Goal: Task Accomplishment & Management: Complete application form

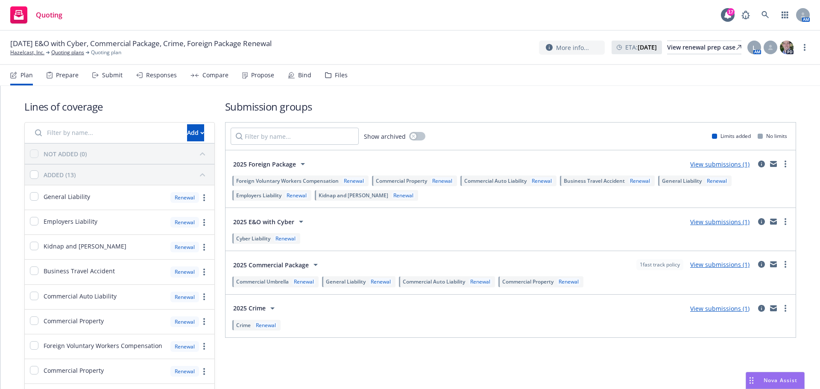
click at [112, 75] on div "Submit" at bounding box center [112, 75] width 20 height 7
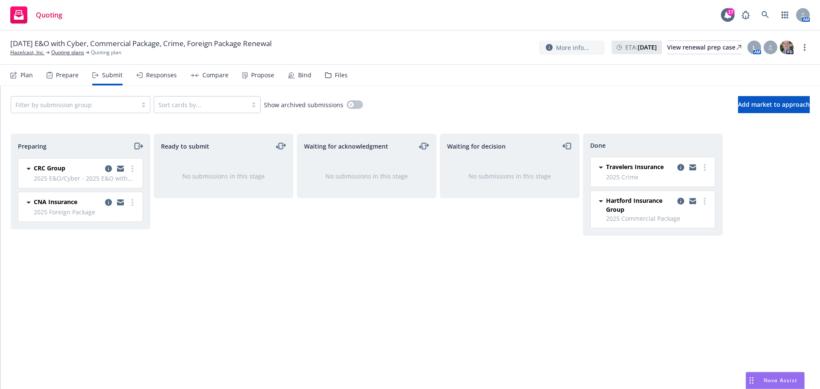
click at [683, 162] on div "Travelers Insurance 2025 Crime [DATE] 1:32 PM" at bounding box center [653, 171] width 124 height 29
click at [679, 164] on icon "copy logging email" at bounding box center [680, 167] width 7 height 7
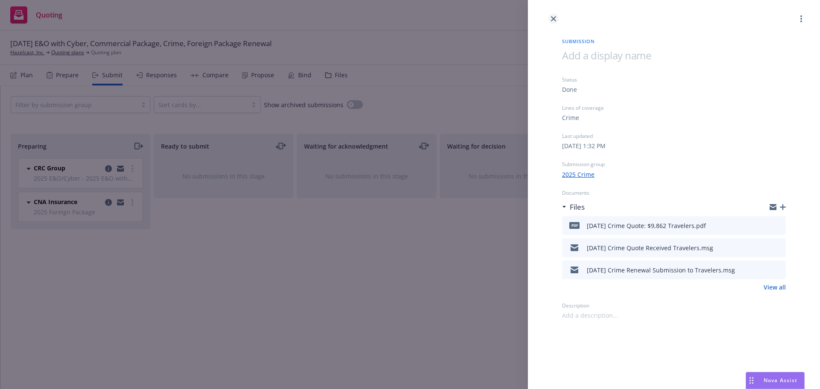
click at [553, 18] on icon "close" at bounding box center [553, 18] width 5 height 5
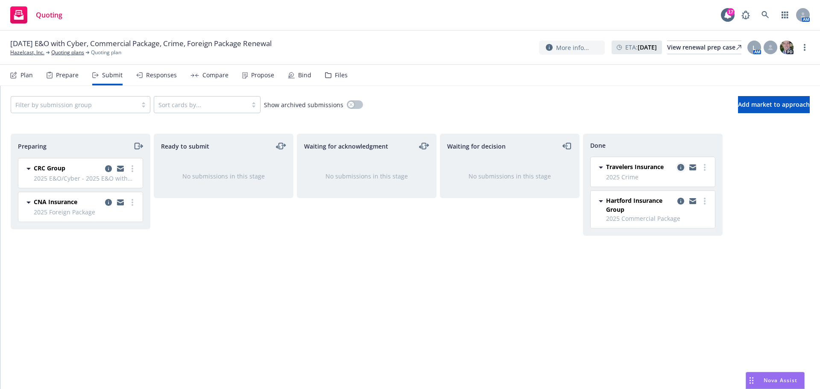
click at [679, 166] on icon "copy logging email" at bounding box center [680, 167] width 7 height 7
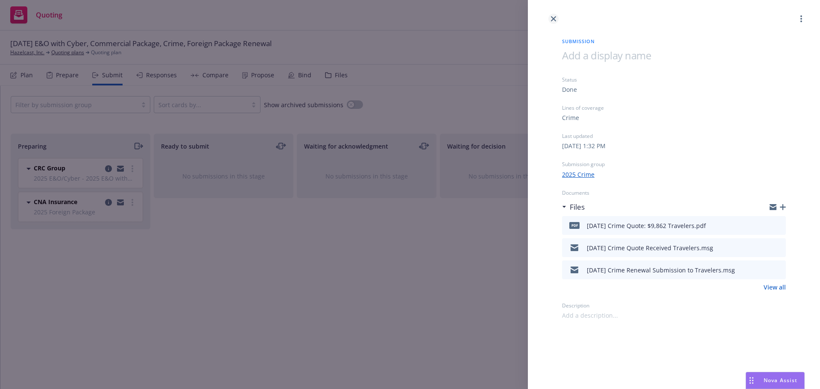
click at [554, 19] on icon "close" at bounding box center [553, 18] width 5 height 5
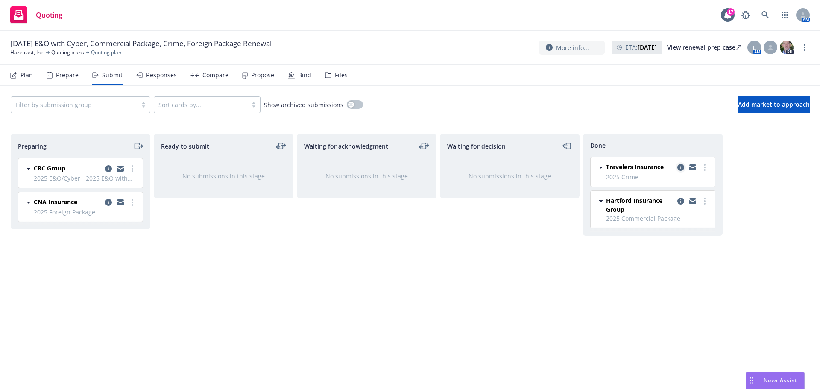
click at [683, 167] on icon "copy logging email" at bounding box center [680, 167] width 7 height 7
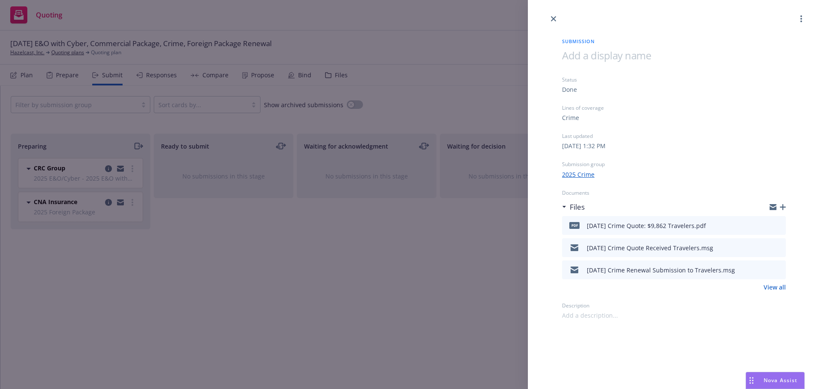
click at [763, 247] on icon "download file" at bounding box center [763, 246] width 7 height 7
click at [765, 271] on icon "download file" at bounding box center [763, 269] width 7 height 7
drag, startPoint x: 767, startPoint y: 248, endPoint x: 754, endPoint y: 248, distance: 12.4
click at [767, 248] on icon "download file" at bounding box center [763, 246] width 7 height 7
click at [754, 379] on div "Drag to move" at bounding box center [751, 380] width 11 height 16
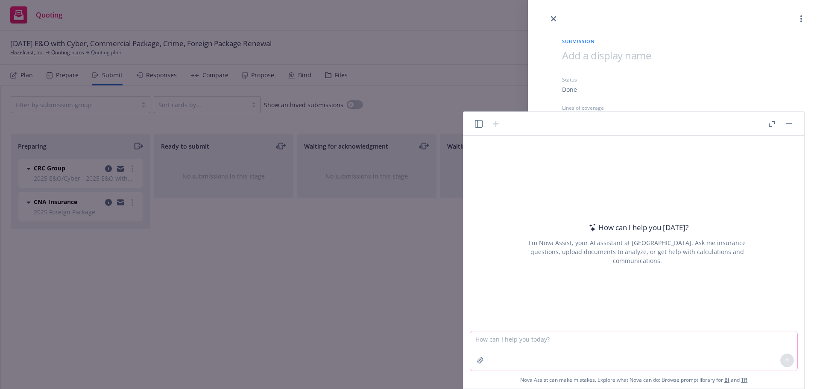
click at [510, 339] on textarea at bounding box center [633, 350] width 327 height 39
click at [521, 341] on textarea "say better:" at bounding box center [633, 350] width 327 height 39
paste textarea "Just making sure the premium didn’t change based on the attached applications s…"
type textarea "say better: Just making sure the premium didn’t change based on the attached ap…"
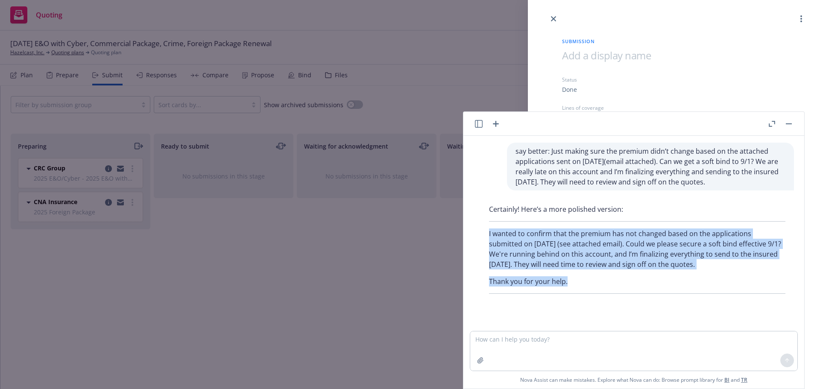
drag, startPoint x: 489, startPoint y: 231, endPoint x: 572, endPoint y: 284, distance: 98.2
click at [572, 284] on div "Certainly! Here’s a more polished version: I wanted to confirm that the premium…" at bounding box center [636, 249] width 313 height 97
copy div "I wanted to confirm that the premium has not changed based on the applications …"
click at [790, 127] on button "button" at bounding box center [789, 124] width 10 height 10
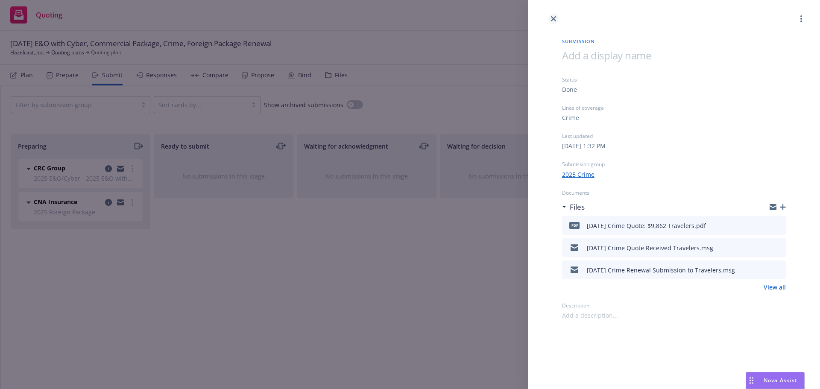
click at [556, 19] on icon "close" at bounding box center [553, 18] width 5 height 5
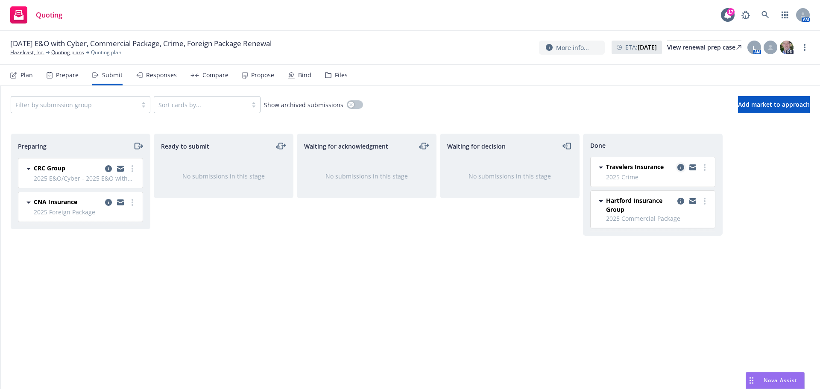
click at [681, 165] on icon "copy logging email" at bounding box center [680, 167] width 7 height 7
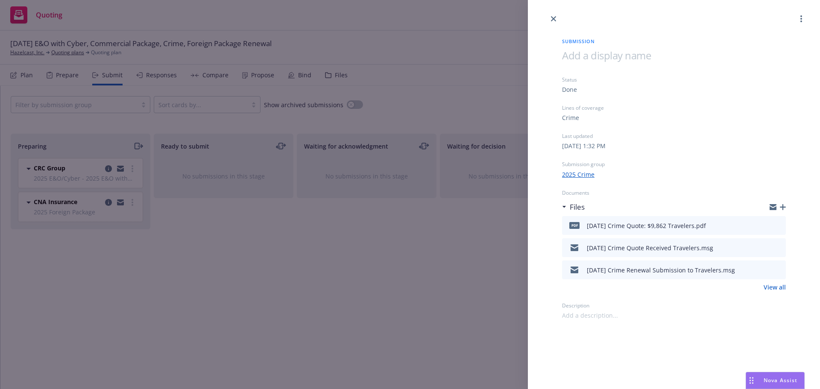
click at [781, 206] on icon "button" at bounding box center [783, 207] width 6 height 6
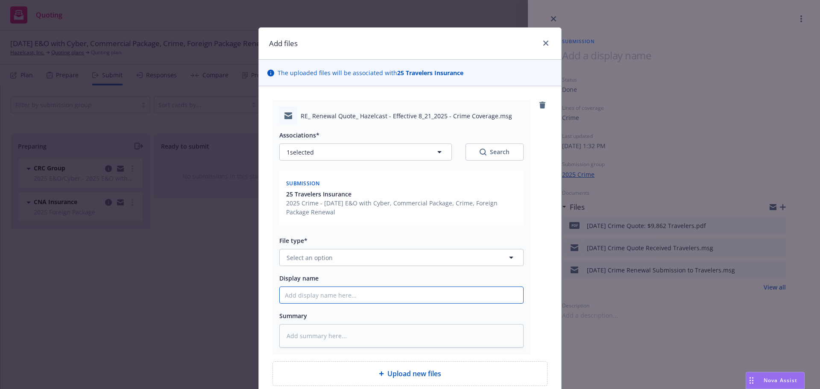
drag, startPoint x: 309, startPoint y: 297, endPoint x: 307, endPoint y: 302, distance: 5.2
click at [307, 301] on input "Display name" at bounding box center [401, 295] width 243 height 16
type textarea "x"
type input "8"
type textarea "x"
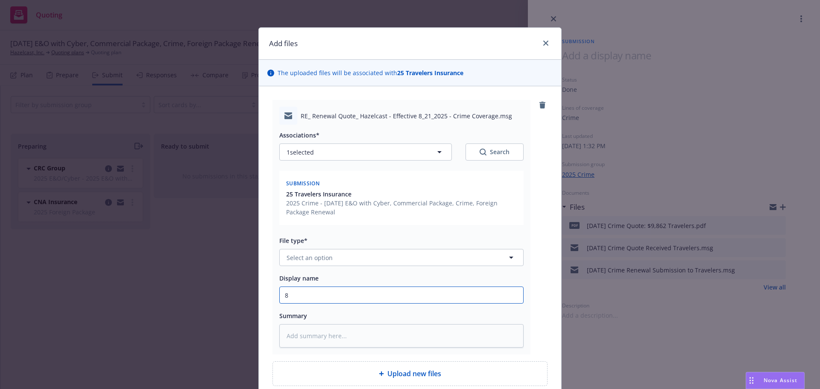
type input "8/"
type textarea "x"
type input "8/2"
type textarea "x"
type input "8/21"
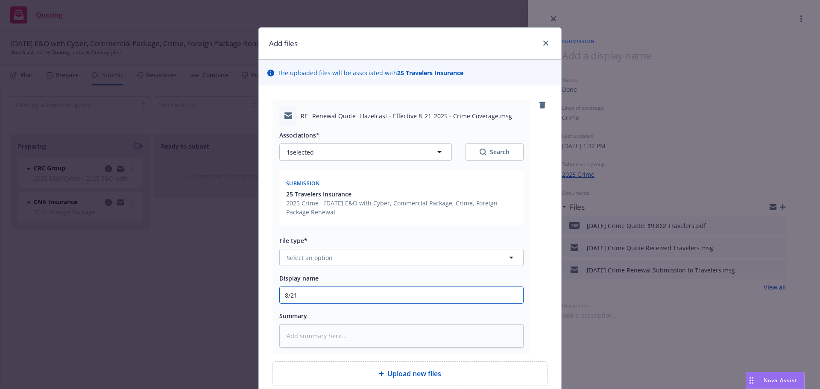
type textarea "x"
type input "8/21/"
type textarea "x"
type input "8/21/2"
type textarea "x"
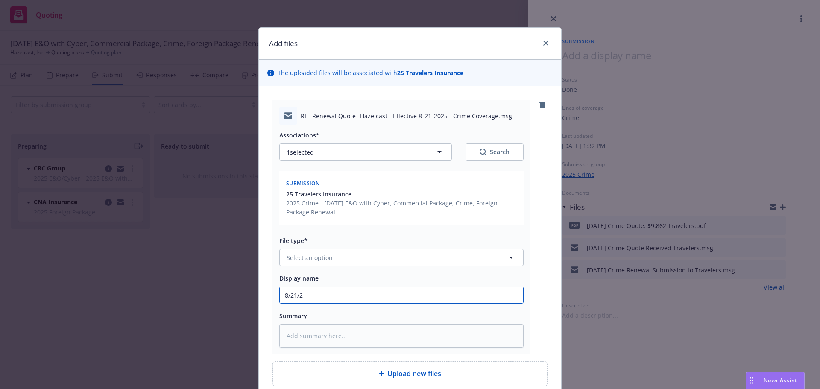
type input "[DATE]"
type textarea "x"
type input "8/21/202"
type textarea "x"
type input "[DATE]"
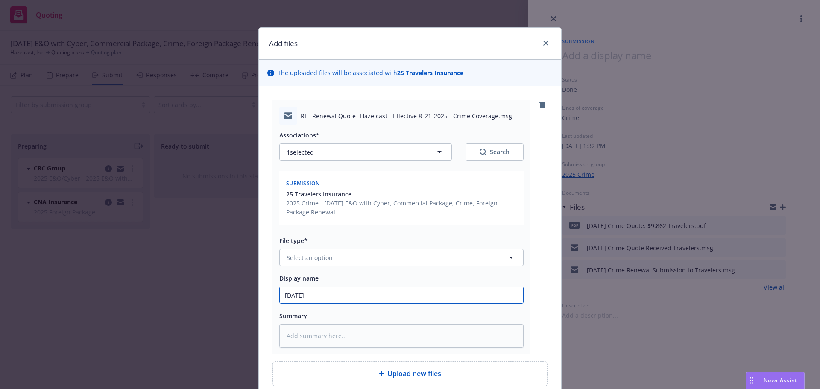
type textarea "x"
type input "[DATE]"
type textarea "x"
type input "[DATE] C"
type textarea "x"
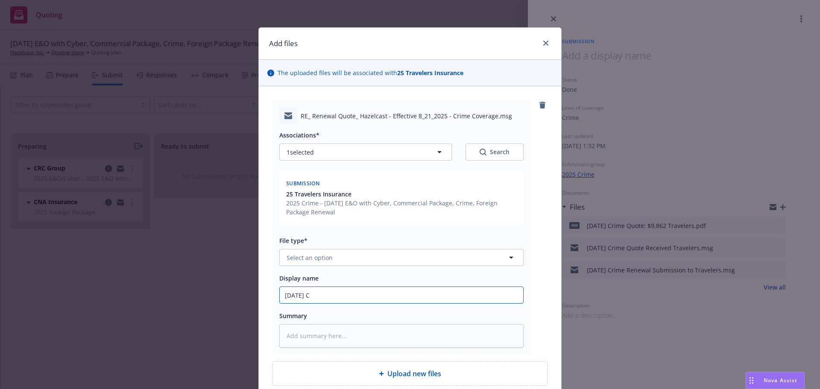
type input "[DATE] Cr"
type textarea "x"
type input "[DATE] Cri"
type textarea "x"
type input "[DATE] [PERSON_NAME]"
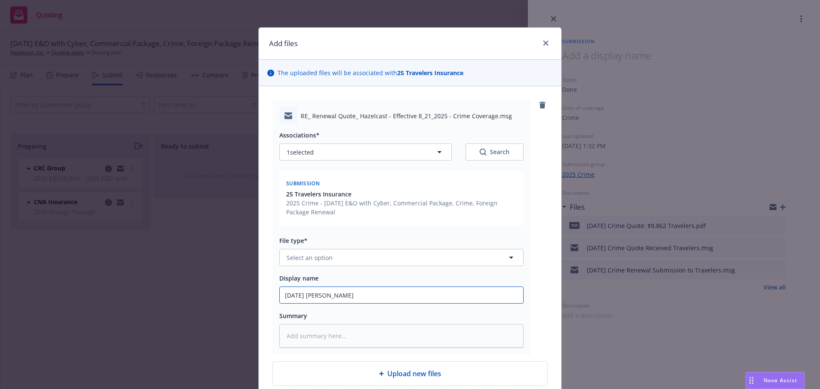
type textarea "x"
type input "[DATE] Crime"
type textarea "x"
type input "[DATE] Crime"
type textarea "x"
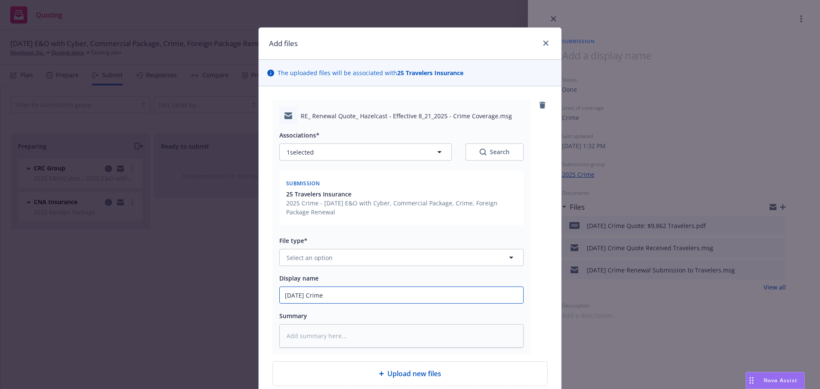
type input "[DATE] Crime T"
type textarea "x"
type input "[DATE] Crime Tr"
type textarea "x"
type input "[DATE] Crime Tra"
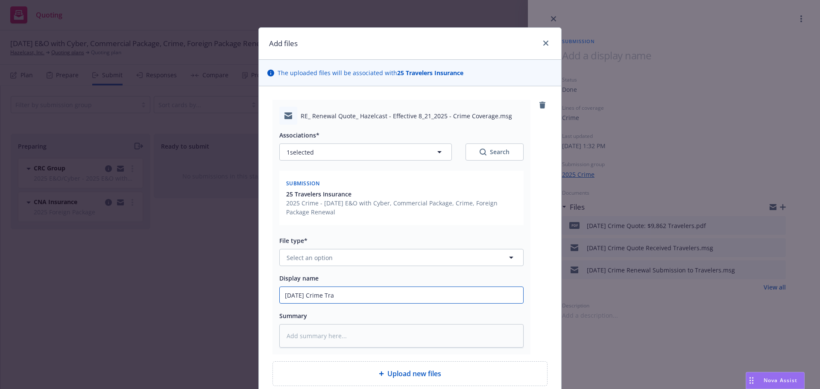
type textarea "x"
type input "[DATE] Crime Trav"
type textarea "x"
type input "[DATE] Crime Trave"
type textarea "x"
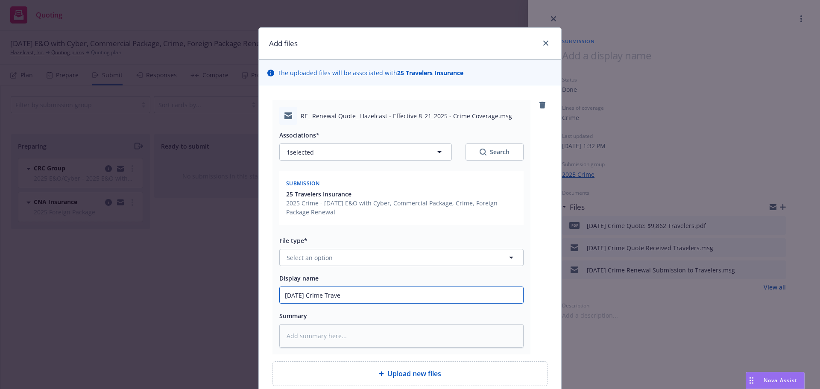
type input "[DATE] Crime Travel"
type textarea "x"
type input "[DATE] Crime Travele"
type textarea "x"
type input "[DATE] Crime Traveler"
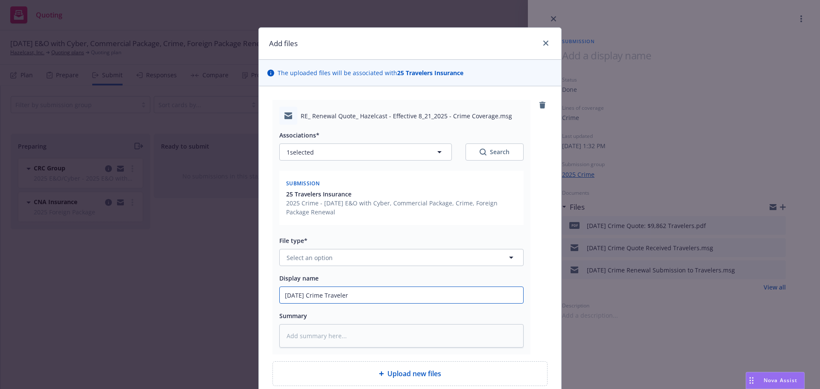
type textarea "x"
type input "[DATE] Crime Travelers"
type textarea "x"
type input "[DATE] Crime Travelers"
type textarea "x"
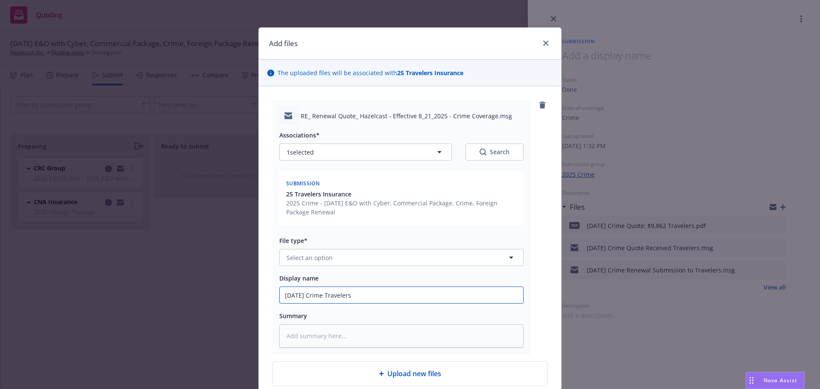
type input "[DATE] Crime Travelers r"
type textarea "x"
type input "[DATE] Crime Travelers re"
type textarea "x"
type input "[DATE] Crime Travelers req"
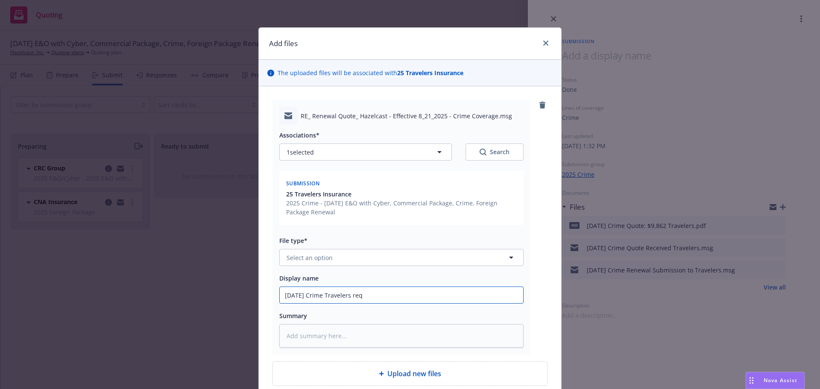
type textarea "x"
type input "[DATE] Crime Travelers requ"
type textarea "x"
type input "[DATE] Crime Travelers reque"
type textarea "x"
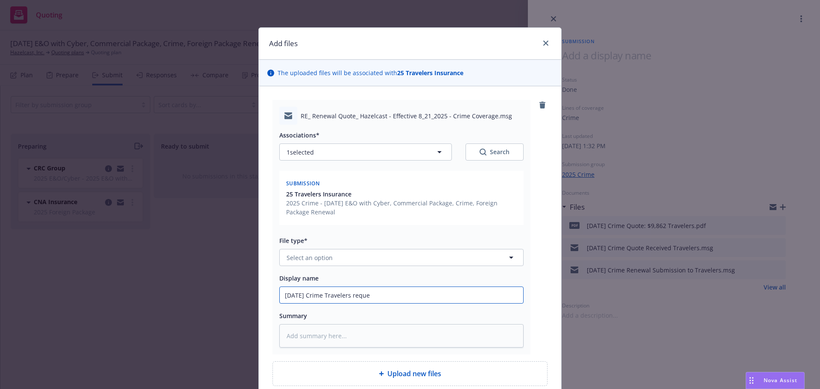
type input "[DATE] Crime Travelers reques"
type textarea "x"
type input "[DATE] Crime Travelers request"
type textarea "x"
type input "[DATE] Crime Travelers request"
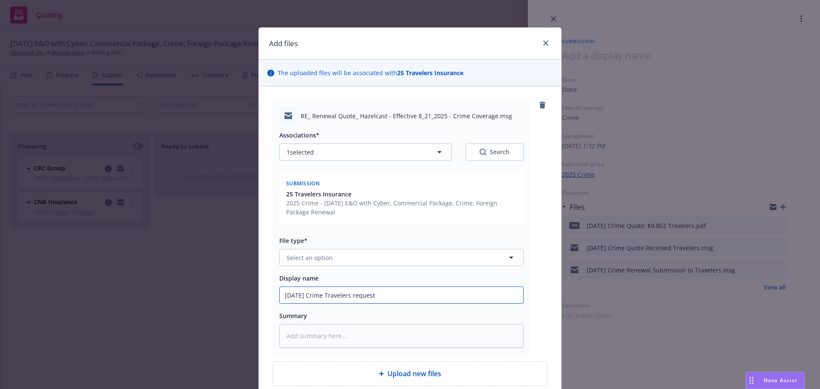
type textarea "x"
type input "[DATE] Crime Travelers request f"
type textarea "x"
type input "[DATE] Crime Travelers request fo"
type textarea "x"
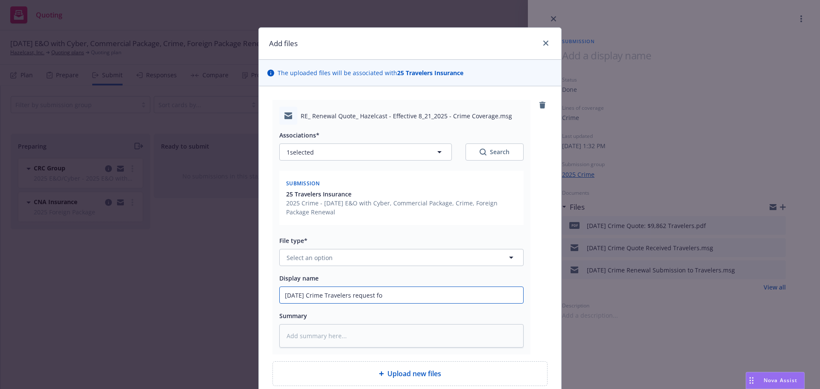
type input "[DATE] Crime Travelers request for"
type textarea "x"
type input "[DATE] Crime Travelers request for"
type textarea "x"
type input "[DATE] Crime Travelers request for s"
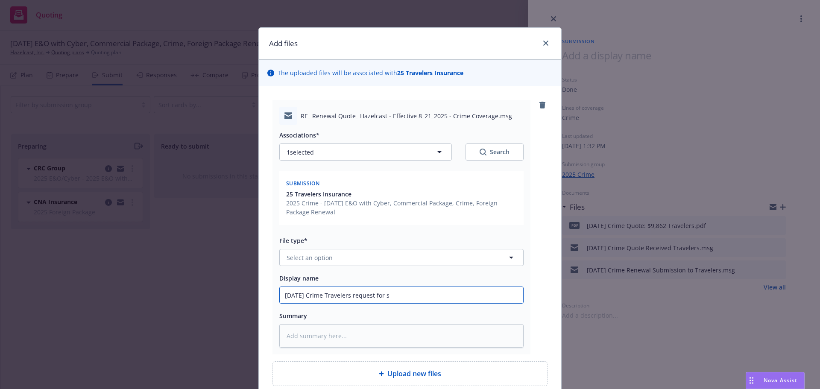
type textarea "x"
type input "[DATE] Crime Travelers request for so"
type textarea "x"
type input "[DATE] Crime Travelers request for sof"
type textarea "x"
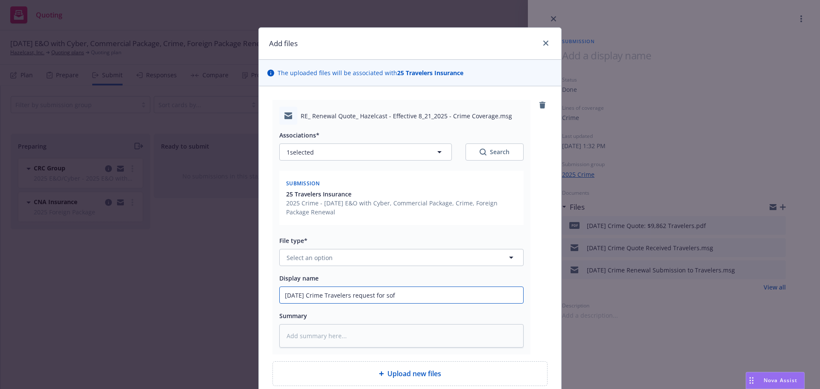
type input "[DATE] Crime Travelers request for soft"
type textarea "x"
type input "[DATE] Crime Travelers request for soft"
type textarea "x"
type input "[DATE] Crime Travelers request for soft b"
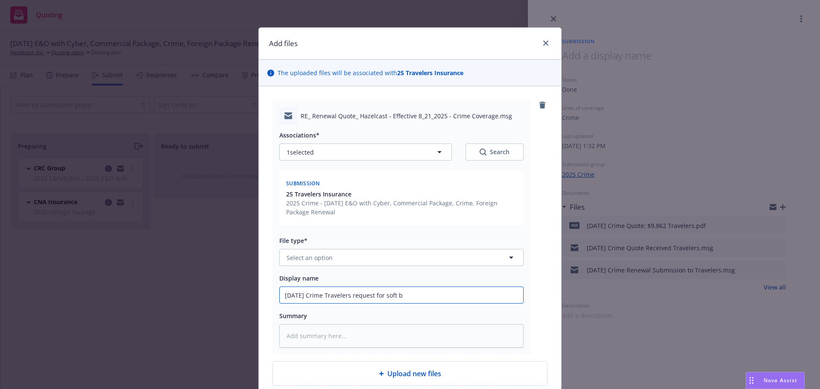
type textarea "x"
type input "[DATE] Crime Travelers request for soft bi"
type textarea "x"
type input "[DATE] Crime Travelers request for soft bin"
type textarea "x"
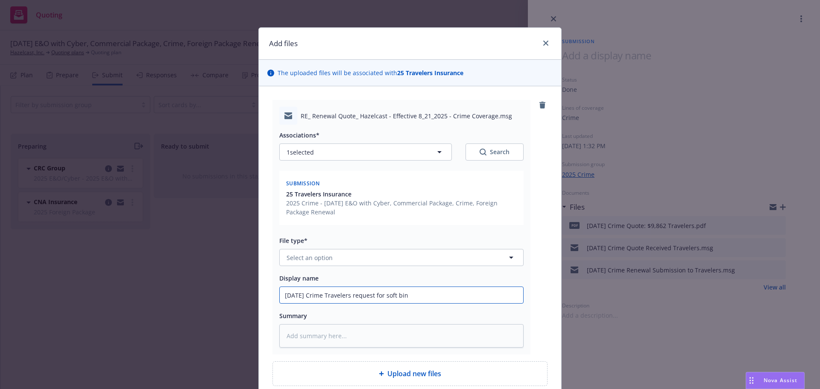
type input "[DATE] Crime Travelers request for soft bind"
type textarea "x"
type input "[DATE] Crime Travelers request for soft bind"
type textarea "x"
type input "[DATE] Crime Travelers request for soft bind t"
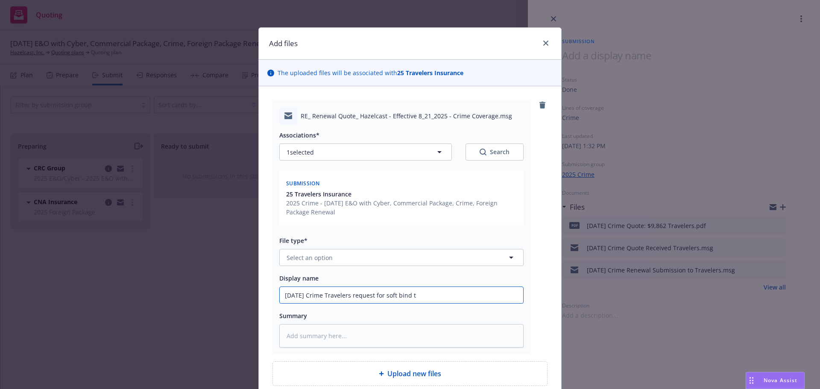
type textarea "x"
type input "[DATE] Crime Travelers request for soft bind to"
type textarea "x"
type input "[DATE] Crime Travelers request for soft bind to"
type textarea "x"
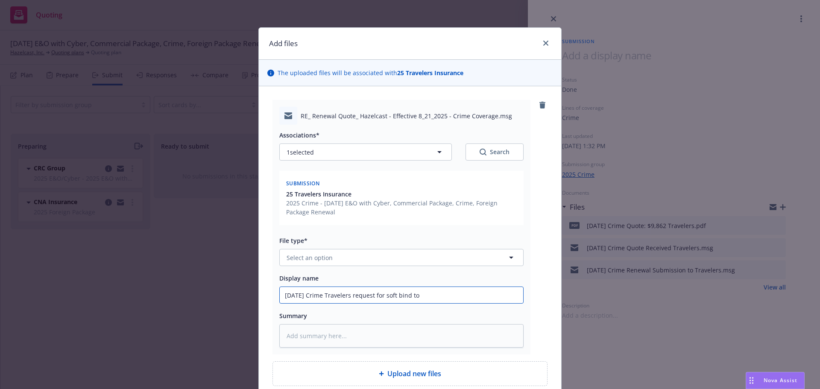
type input "[DATE] Crime Travelers request for soft bind to 9"
type textarea "x"
type input "[DATE] Crime Travelers request for soft bind to 9/"
type textarea "x"
type input "[DATE] Crime Travelers request for soft bind to 9/1"
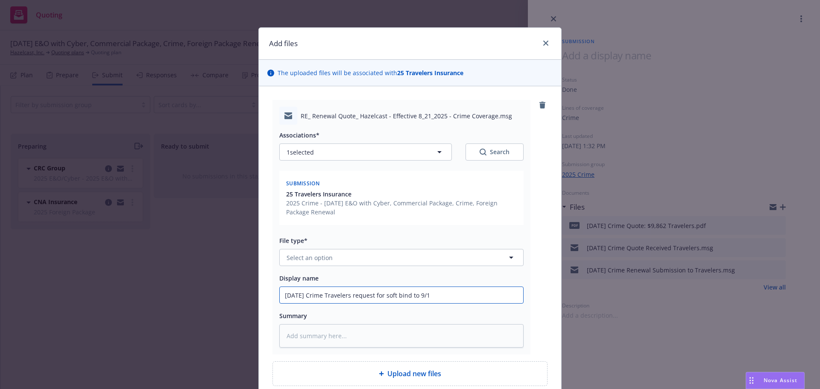
type textarea "x"
type input "[DATE] Crime Travelers request for soft bind to 9/1/"
type textarea "x"
type input "[DATE] Crime Travelers request for soft bind to 9/1/2"
type textarea "x"
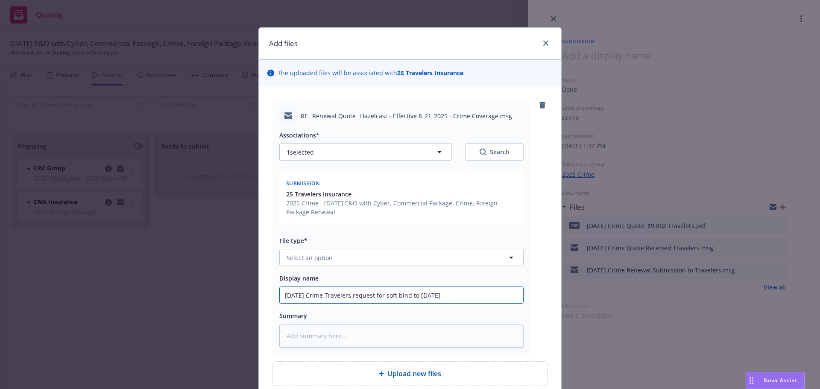
type input "[DATE] Crime Travelers request for soft bind to [DATE]"
click at [330, 252] on button "Select an option" at bounding box center [401, 257] width 244 height 17
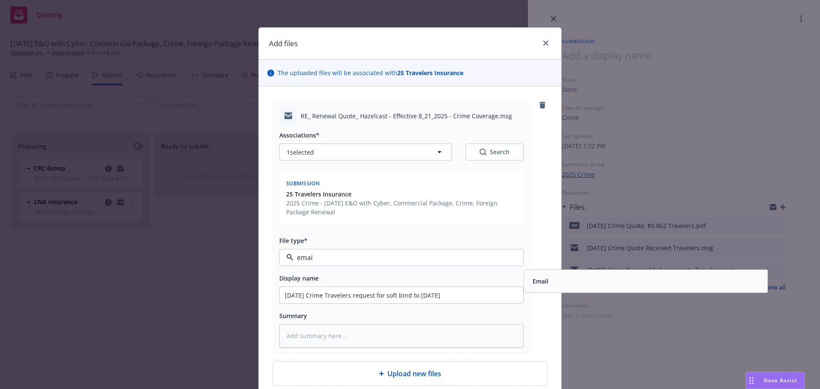
type input "email"
click at [540, 275] on div "Email" at bounding box center [539, 281] width 21 height 12
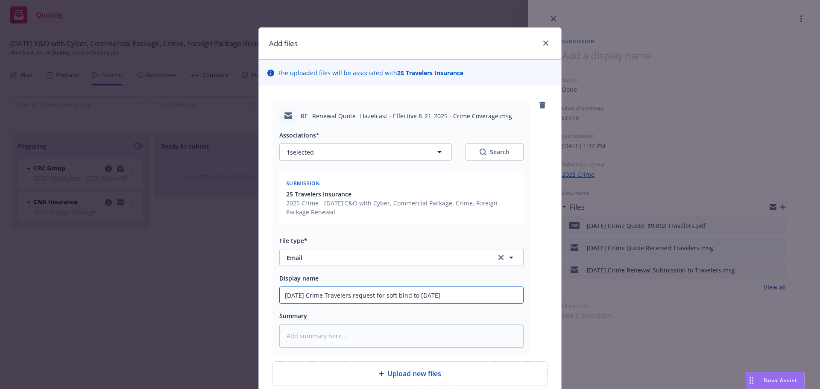
drag, startPoint x: 451, startPoint y: 294, endPoint x: 303, endPoint y: 298, distance: 148.2
click at [259, 298] on div "RE_ Renewal Quote_ Hazelcast - Effective 8_21_2025 - Crime Coverage.msg Associa…" at bounding box center [410, 242] width 302 height 313
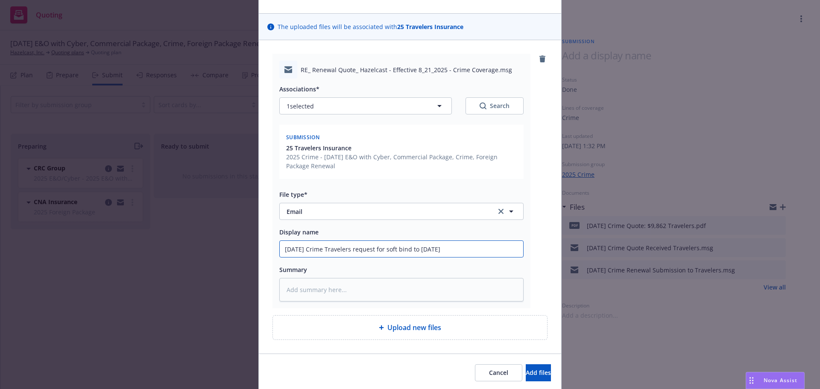
scroll to position [76, 0]
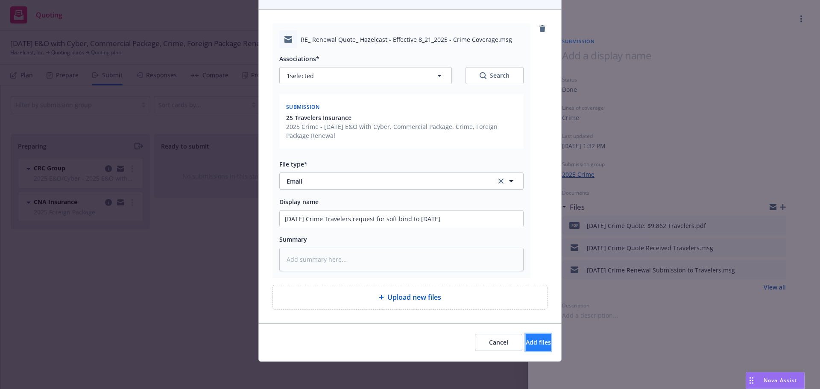
click at [526, 338] on span "Add files" at bounding box center [538, 342] width 25 height 8
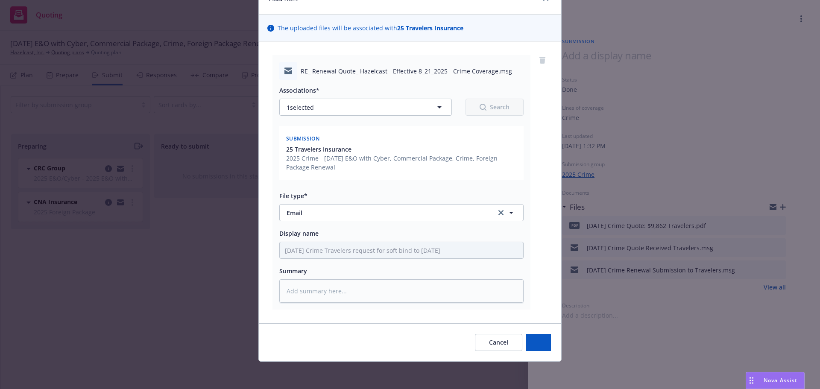
scroll to position [45, 0]
type textarea "x"
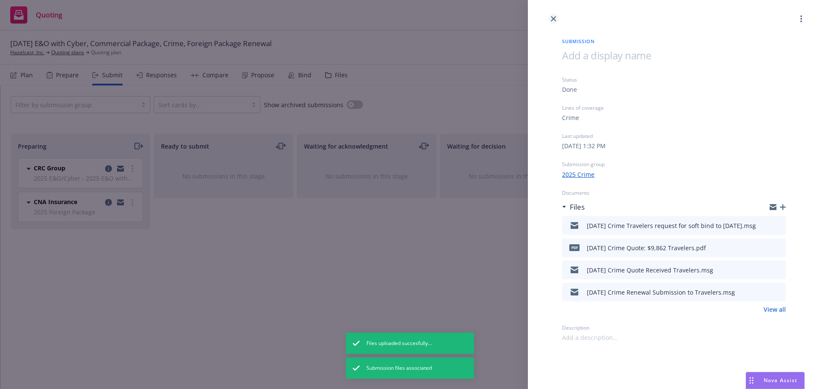
click at [553, 17] on icon "close" at bounding box center [553, 18] width 5 height 5
